Goal: Check status: Check status

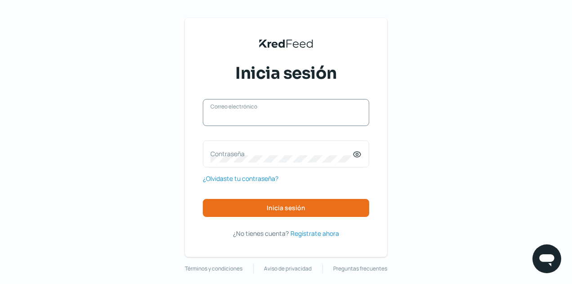
click at [259, 116] on input "Correo electrónico" at bounding box center [285, 117] width 151 height 8
type input "[EMAIL_ADDRESS][DOMAIN_NAME]"
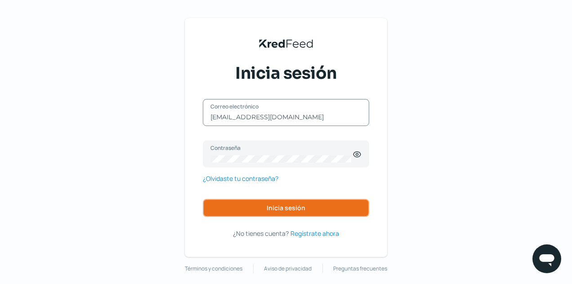
click at [296, 203] on button "Inicia sesión" at bounding box center [286, 208] width 166 height 18
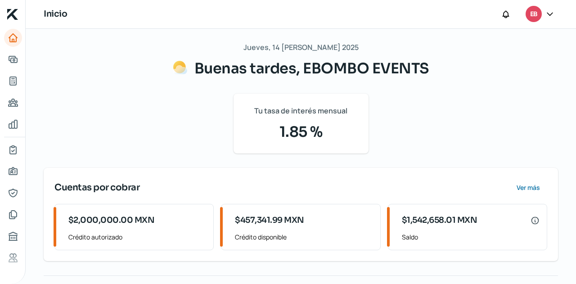
scroll to position [188, 0]
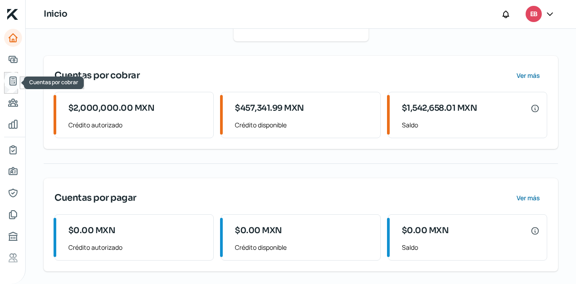
click at [15, 84] on icon "Cuentas por cobrar" at bounding box center [13, 81] width 6 height 8
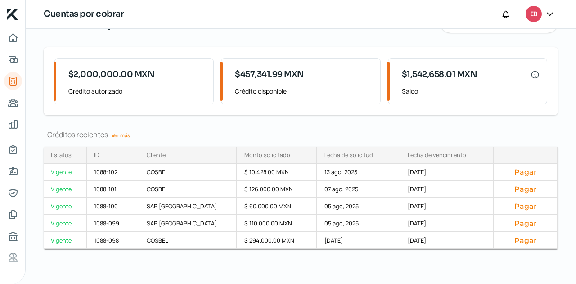
scroll to position [49, 0]
click at [129, 133] on link "Ver más" at bounding box center [121, 134] width 26 height 14
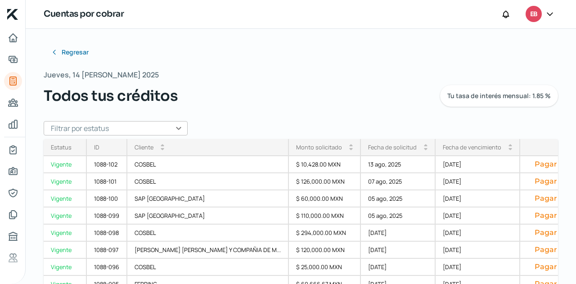
click at [175, 133] on input "text" at bounding box center [116, 128] width 144 height 14
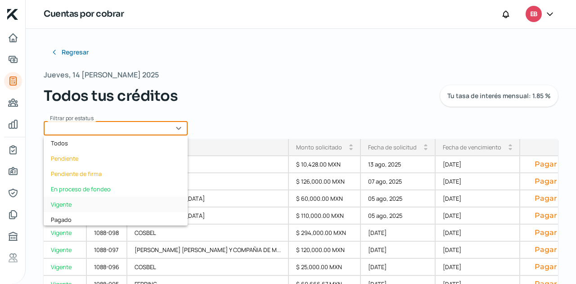
click at [83, 201] on div "Vigente" at bounding box center [116, 204] width 144 height 15
type input "Vigente"
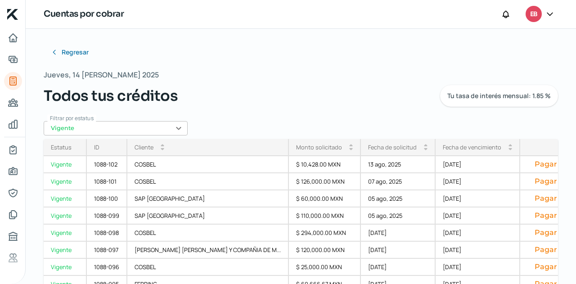
click at [443, 147] on div "Fecha de vencimiento" at bounding box center [472, 147] width 58 height 8
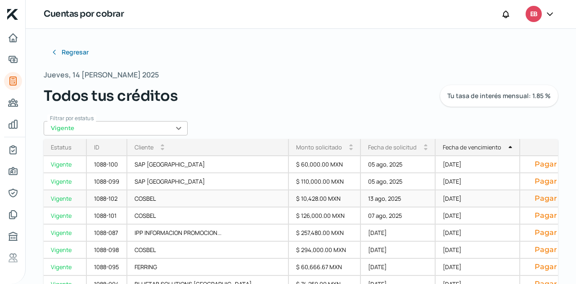
click at [361, 200] on div "13 ago, 2025" at bounding box center [398, 198] width 75 height 17
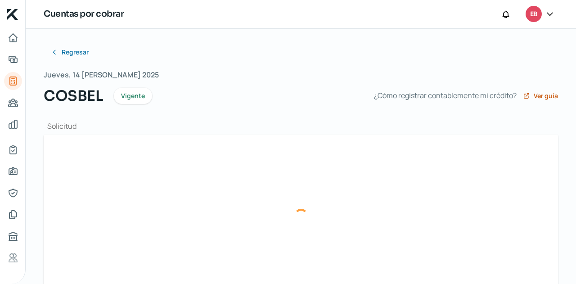
type input "F869- COSBEL.xml"
type input "F869- COSBEL.pdf"
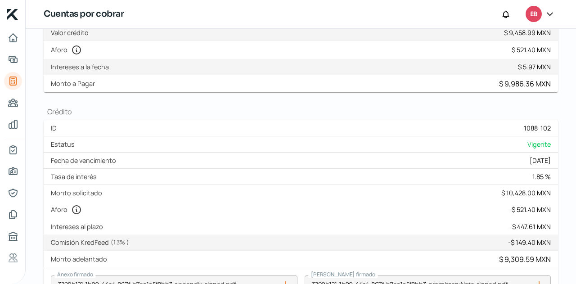
scroll to position [45, 0]
